Goal: Task Accomplishment & Management: Manage account settings

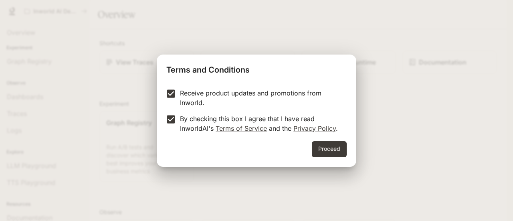
click at [334, 144] on button "Proceed" at bounding box center [329, 149] width 35 height 16
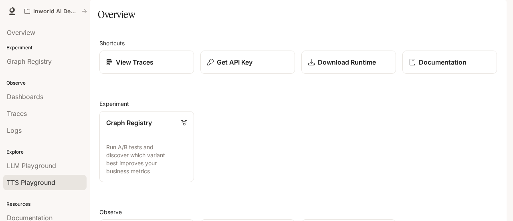
click at [41, 183] on span "TTS Playground" at bounding box center [31, 183] width 49 height 10
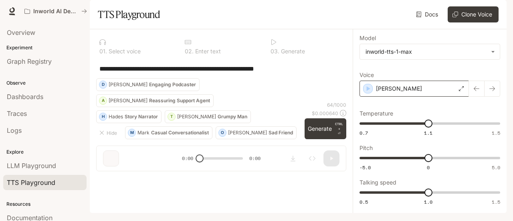
click at [459, 91] on icon at bounding box center [461, 88] width 5 height 5
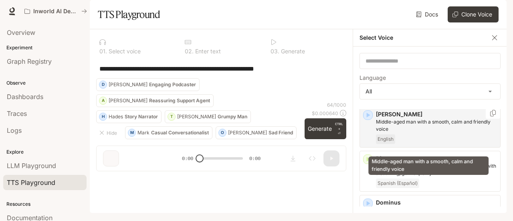
scroll to position [281, 0]
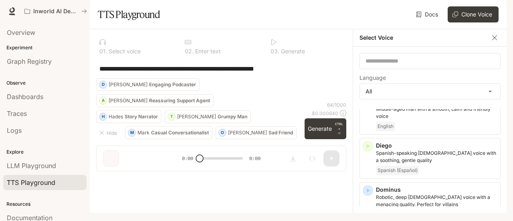
click at [495, 12] on icon "button" at bounding box center [496, 11] width 6 height 6
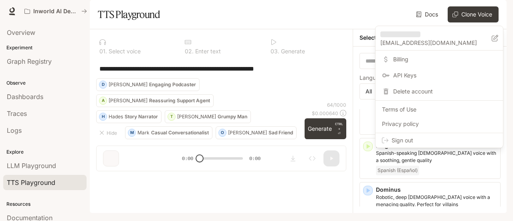
click at [396, 141] on span "Sign out" at bounding box center [444, 140] width 105 height 8
